Goal: Find specific page/section: Find specific page/section

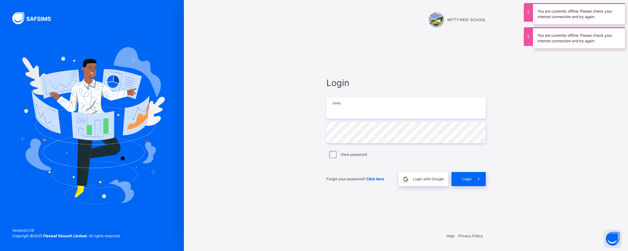
type input "**********"
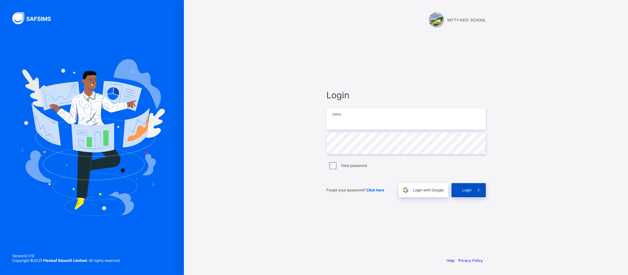
type input "**********"
click at [477, 195] on span at bounding box center [479, 190] width 14 height 14
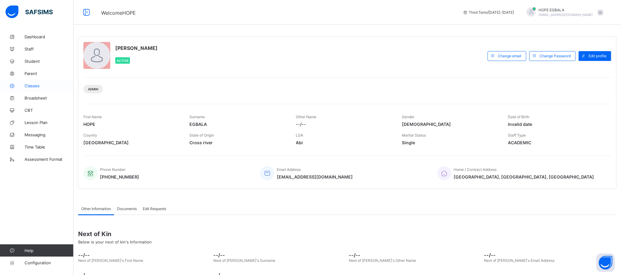
click at [33, 86] on span "Classes" at bounding box center [49, 85] width 49 height 5
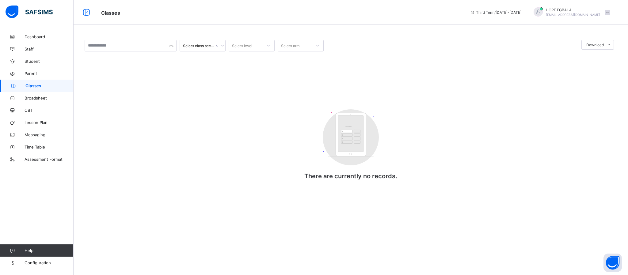
click at [33, 86] on span "Classes" at bounding box center [49, 85] width 48 height 5
click at [34, 76] on link "Parent" at bounding box center [37, 73] width 74 height 12
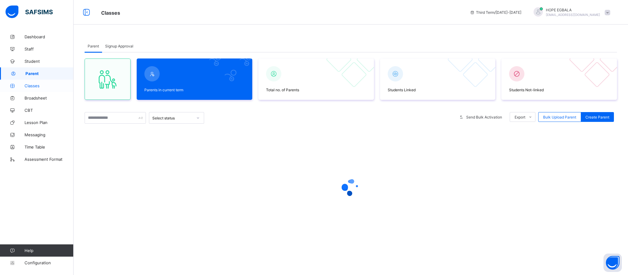
click at [29, 84] on span "Classes" at bounding box center [49, 85] width 49 height 5
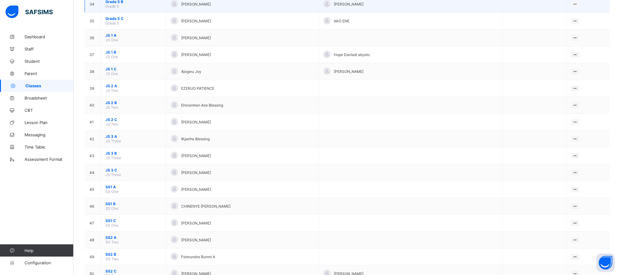
scroll to position [644, 0]
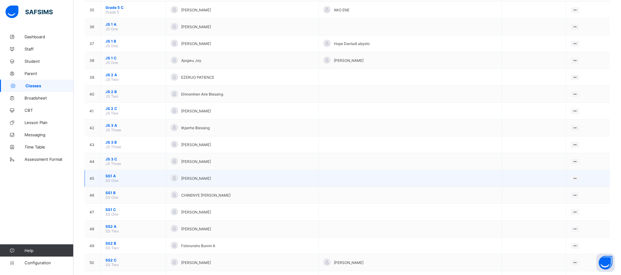
click at [110, 178] on span "SS1 A" at bounding box center [133, 176] width 56 height 5
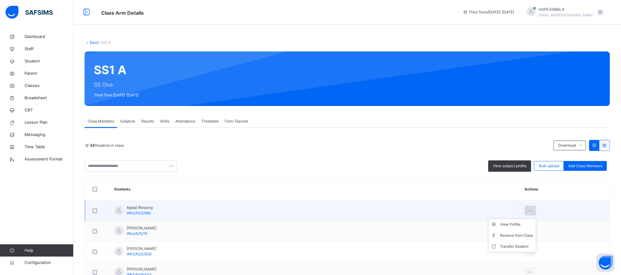
click at [525, 209] on div at bounding box center [530, 211] width 11 height 10
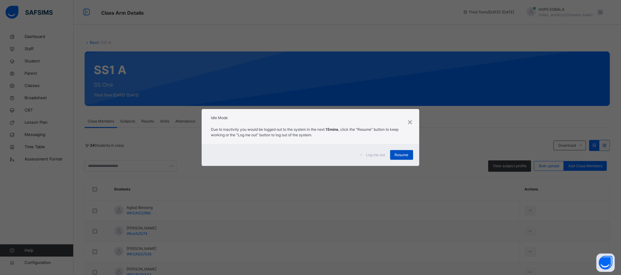
click at [397, 152] on span "Resume" at bounding box center [402, 155] width 14 height 6
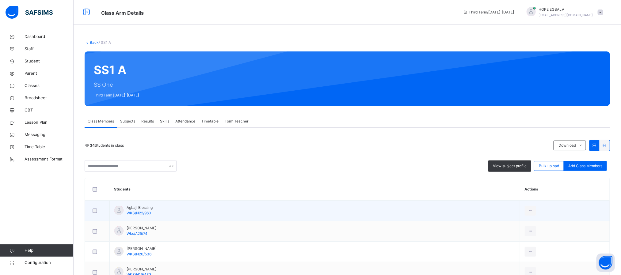
click at [610, 202] on td "View Profile Remove from Class Transfer Student" at bounding box center [565, 211] width 90 height 21
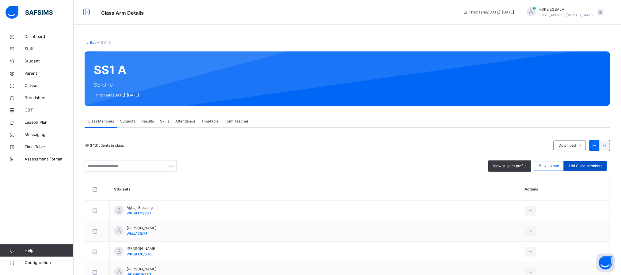
click at [581, 165] on span "Add Class Members" at bounding box center [585, 166] width 34 height 6
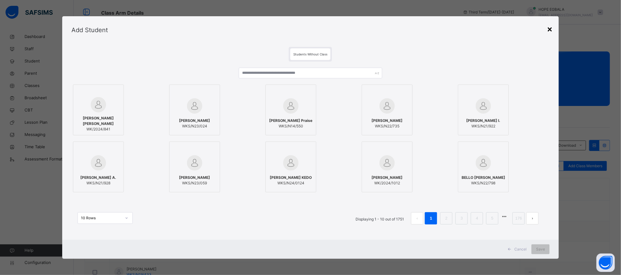
click at [554, 44] on div "Students Without Class NANCY ANTHONY MIKE WK/2024/841 SAMUEL BRIAN CHIMAMANDA W…" at bounding box center [310, 142] width 497 height 196
click at [551, 32] on div "×" at bounding box center [550, 28] width 6 height 13
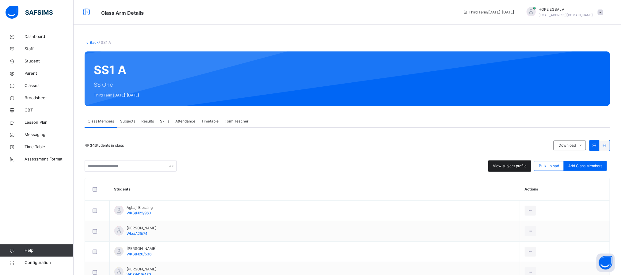
click at [518, 167] on span "View subject profile" at bounding box center [510, 166] width 34 height 6
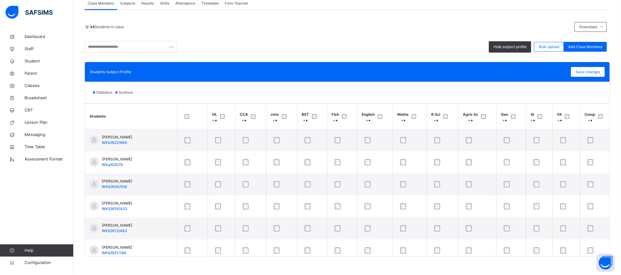
scroll to position [18, 0]
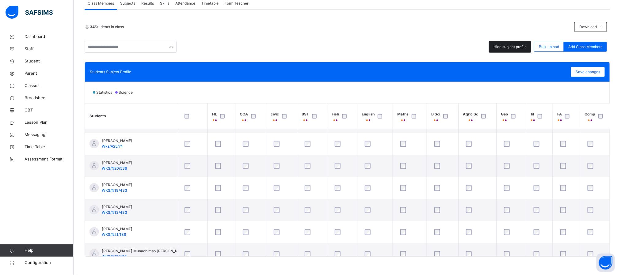
click at [520, 49] on span "Hide subject profile" at bounding box center [509, 47] width 33 height 6
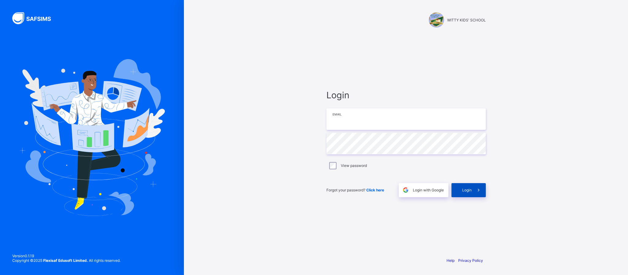
type input "**********"
click at [469, 191] on span "Login" at bounding box center [466, 190] width 9 height 5
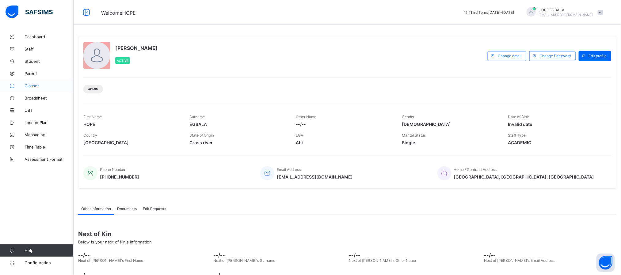
click at [36, 83] on link "Classes" at bounding box center [37, 86] width 74 height 12
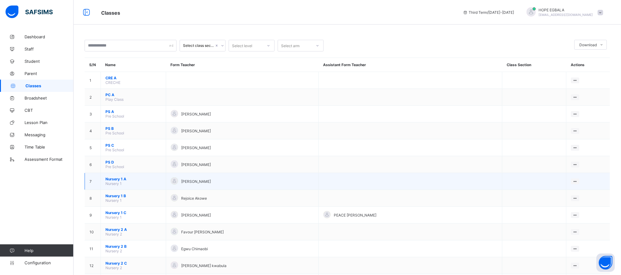
click at [359, 190] on td at bounding box center [410, 181] width 184 height 17
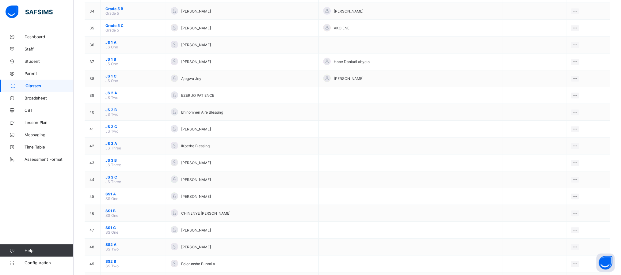
scroll to position [623, 0]
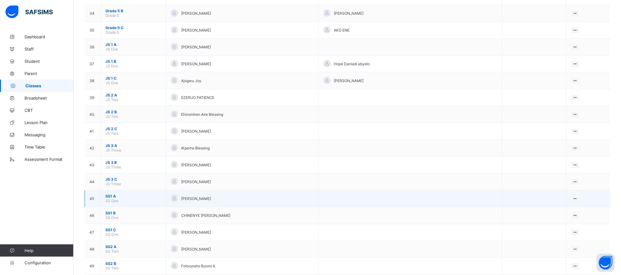
click at [111, 199] on span "SS1 A" at bounding box center [133, 196] width 56 height 5
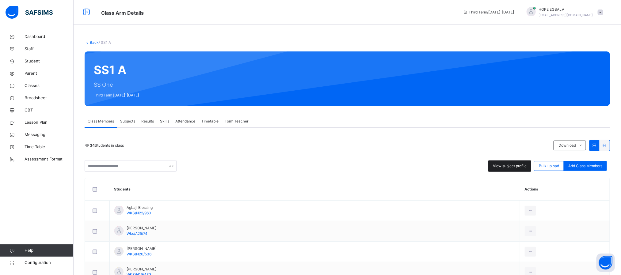
click at [505, 169] on span "View subject profile" at bounding box center [510, 166] width 34 height 6
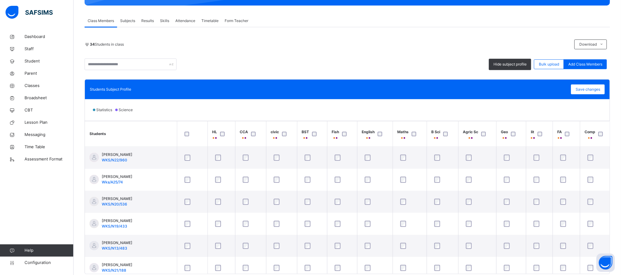
scroll to position [118, 0]
